Goal: Task Accomplishment & Management: Manage account settings

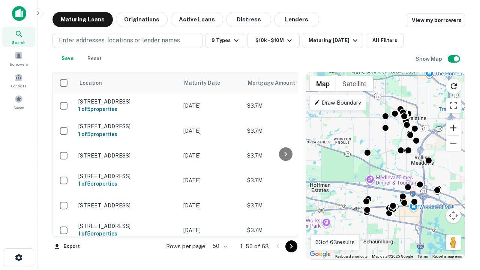
click at [453, 128] on button "Zoom in" at bounding box center [453, 127] width 15 height 15
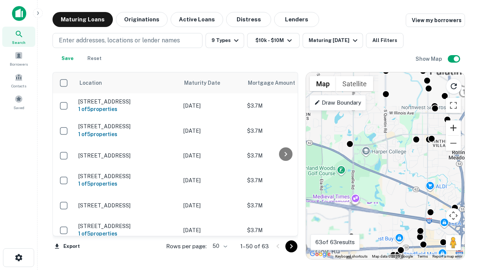
click at [453, 128] on button "Zoom in" at bounding box center [453, 127] width 15 height 15
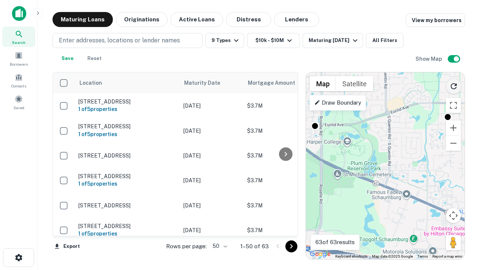
click at [453, 85] on icon "Reload search area" at bounding box center [453, 86] width 9 height 9
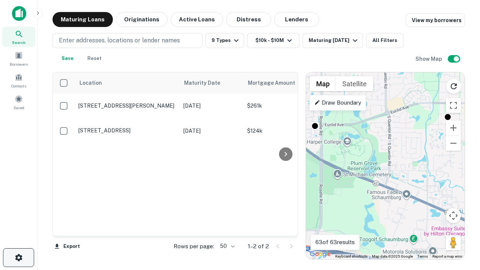
click at [18, 257] on icon "button" at bounding box center [18, 257] width 9 height 9
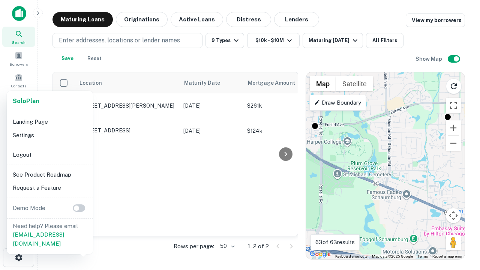
click at [49, 154] on li "Logout" at bounding box center [50, 154] width 80 height 13
